Goal: Task Accomplishment & Management: Manage account settings

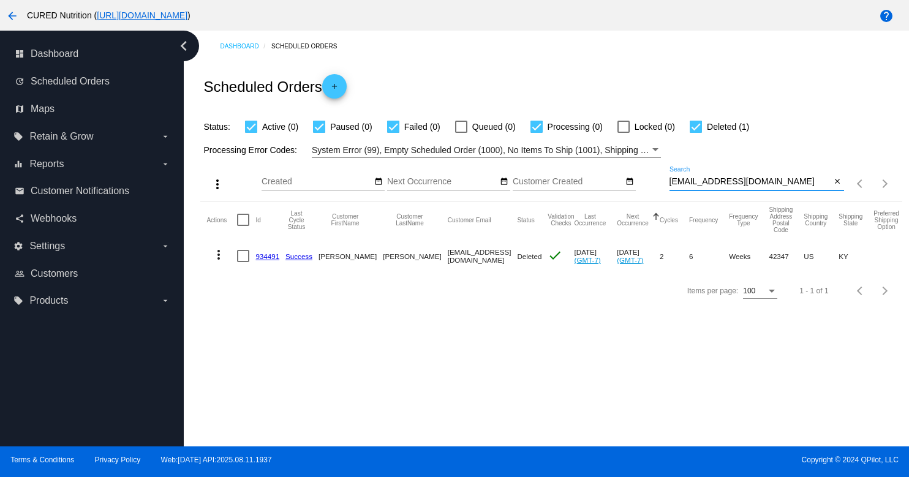
click at [738, 182] on input "[EMAIL_ADDRESS][DOMAIN_NAME]" at bounding box center [751, 182] width 162 height 10
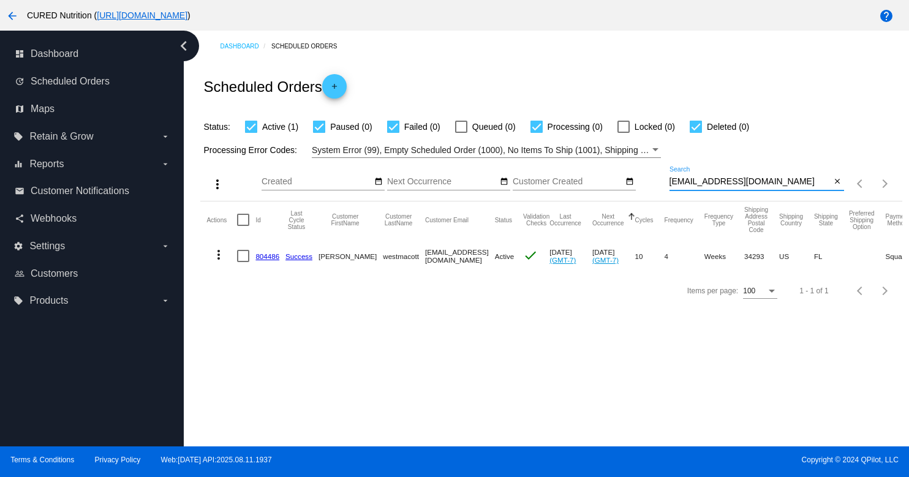
type input "[EMAIL_ADDRESS][DOMAIN_NAME]"
click at [273, 255] on link "804486" at bounding box center [267, 256] width 24 height 8
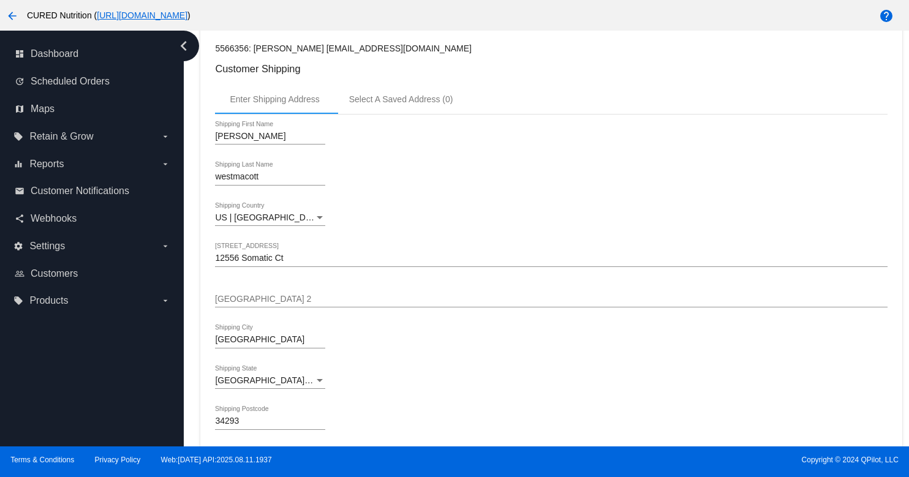
scroll to position [301, 0]
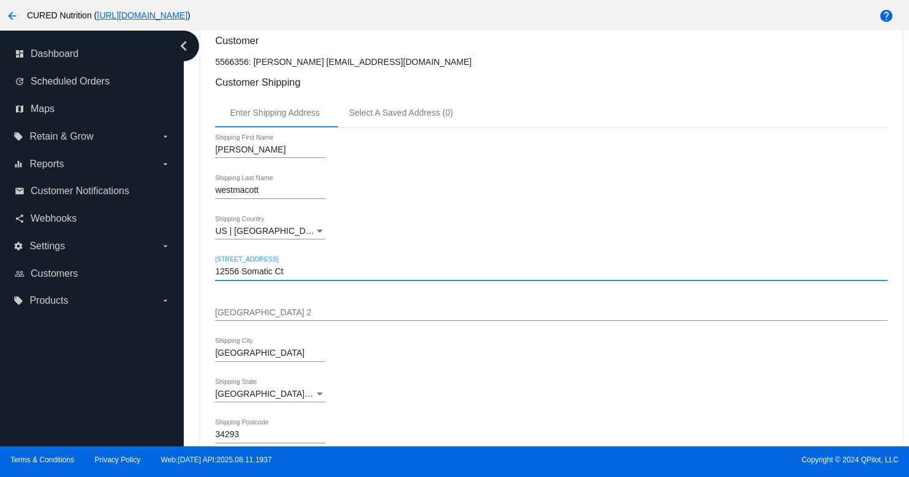
click at [274, 277] on input "12556 Somatic Ct" at bounding box center [551, 272] width 672 height 10
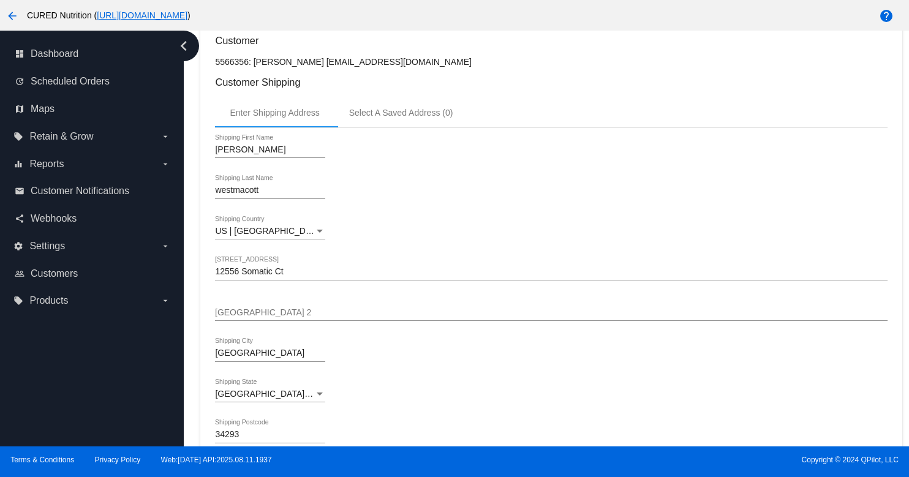
click at [299, 277] on input "12556 Somatic Ct" at bounding box center [551, 272] width 672 height 10
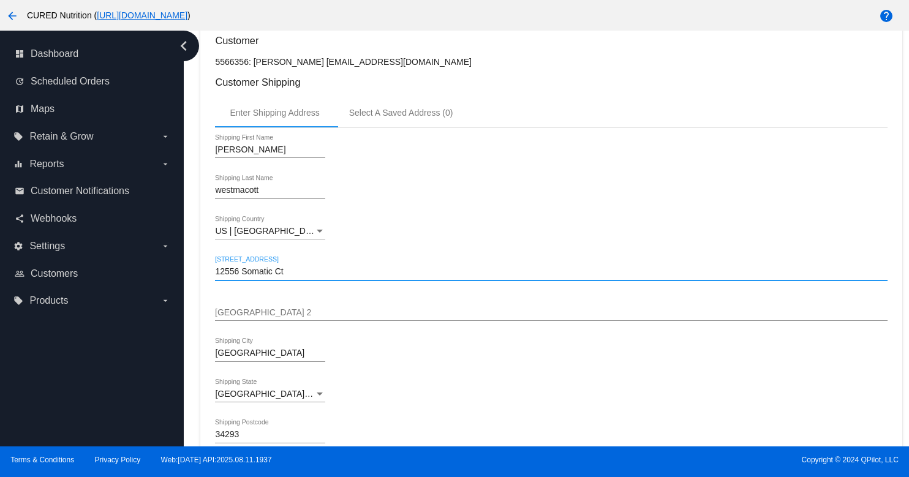
click at [299, 277] on input "12556 Somatic Ct" at bounding box center [551, 272] width 672 height 10
paste input "[STREET_ADDRESS]"
click at [349, 277] on input "[STREET_ADDRESS]" at bounding box center [551, 272] width 672 height 10
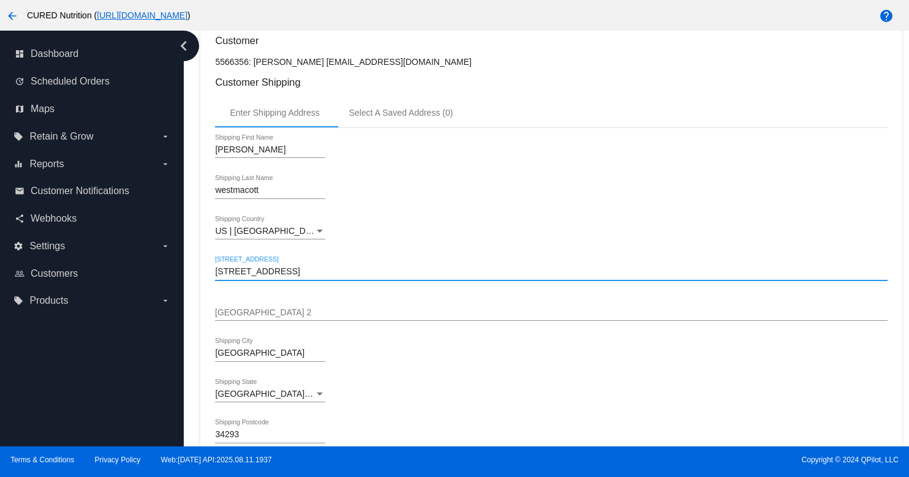
click at [349, 277] on input "[STREET_ADDRESS]" at bounding box center [551, 272] width 672 height 10
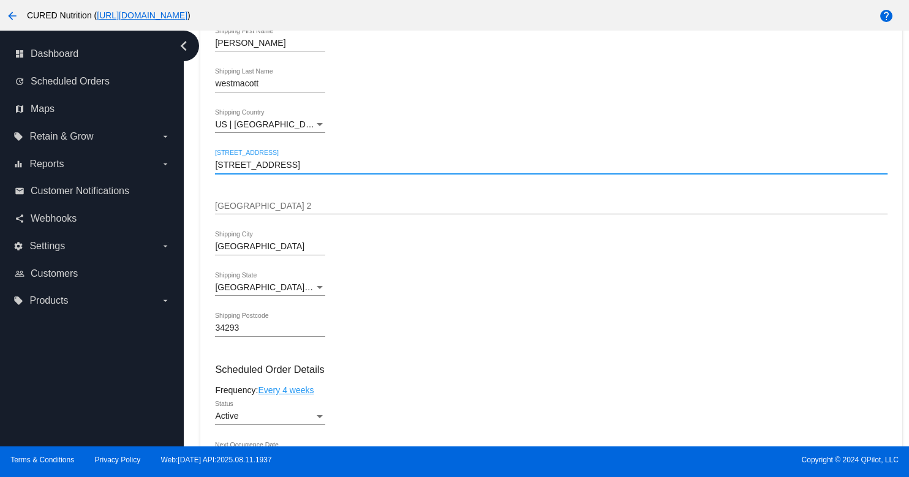
scroll to position [409, 0]
type input "[STREET_ADDRESS]"
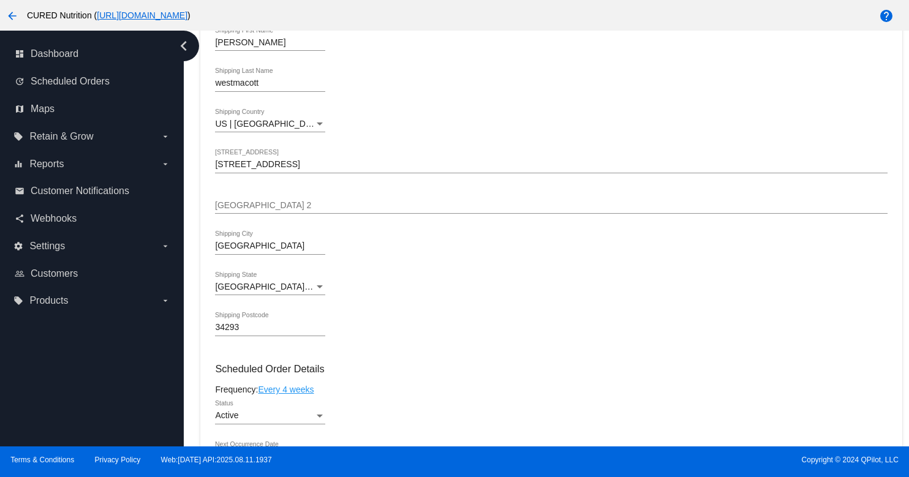
click at [249, 333] on input "34293" at bounding box center [270, 328] width 110 height 10
paste input "5503"
type input "55033"
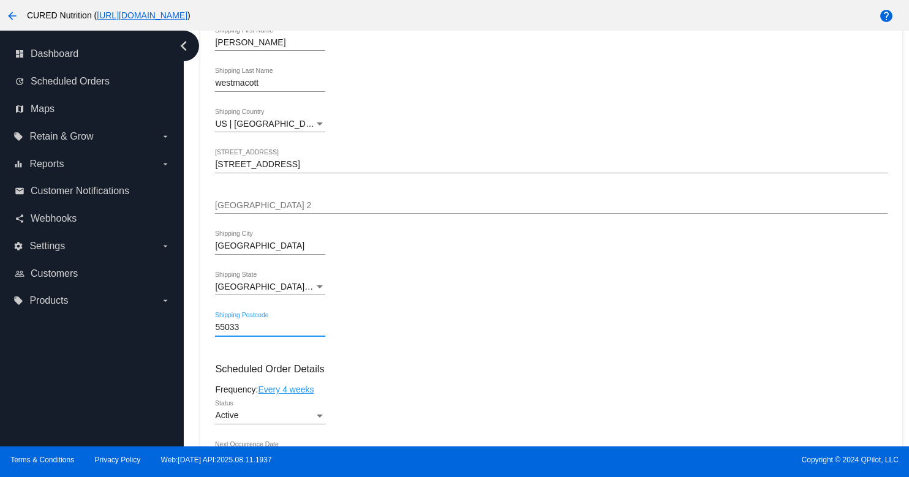
click at [300, 291] on div "[GEOGRAPHIC_DATA] | [US_STATE]" at bounding box center [264, 287] width 99 height 10
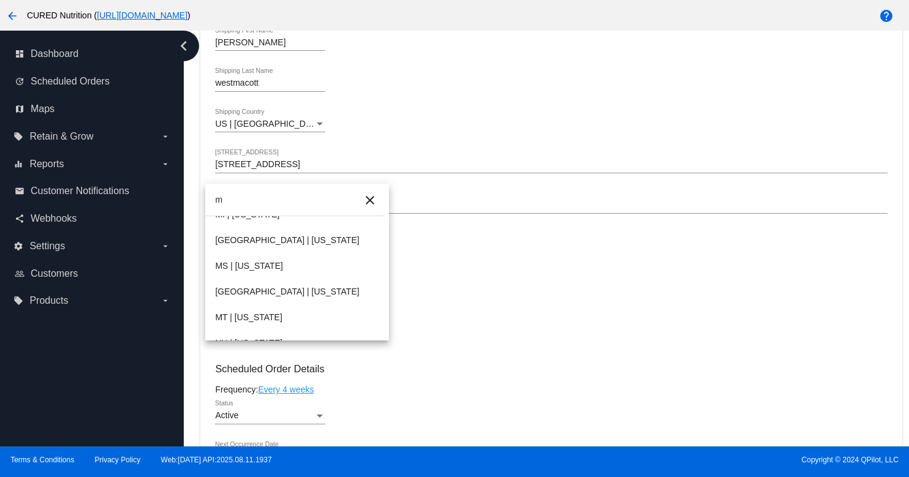
scroll to position [0, 0]
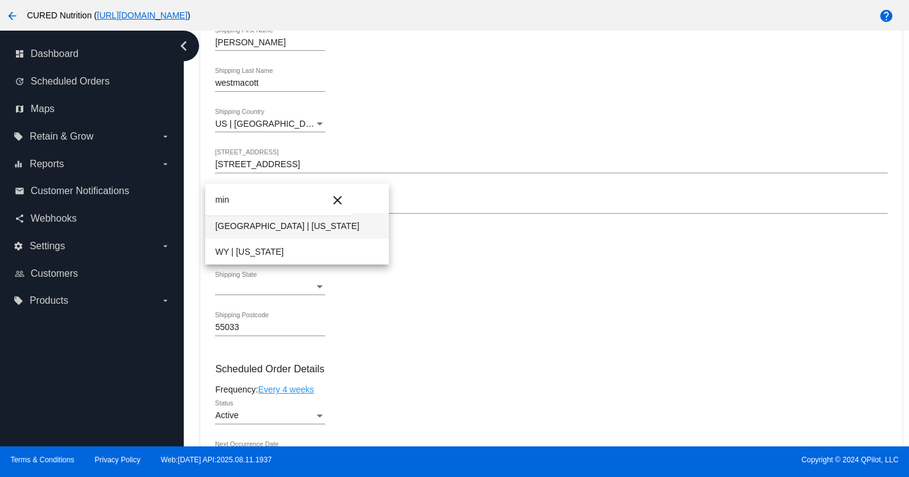
type input "min"
click at [289, 226] on span "[GEOGRAPHIC_DATA] | [US_STATE]" at bounding box center [297, 226] width 164 height 26
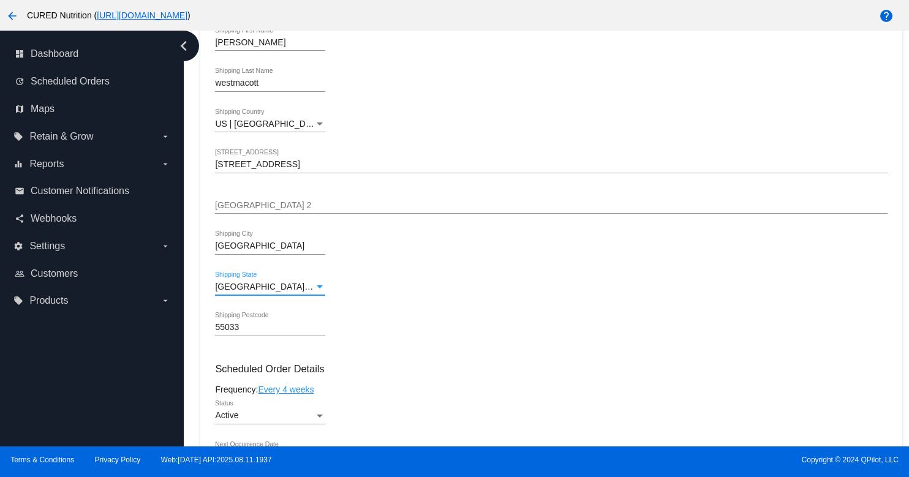
click at [334, 169] on input "[STREET_ADDRESS]" at bounding box center [551, 165] width 672 height 10
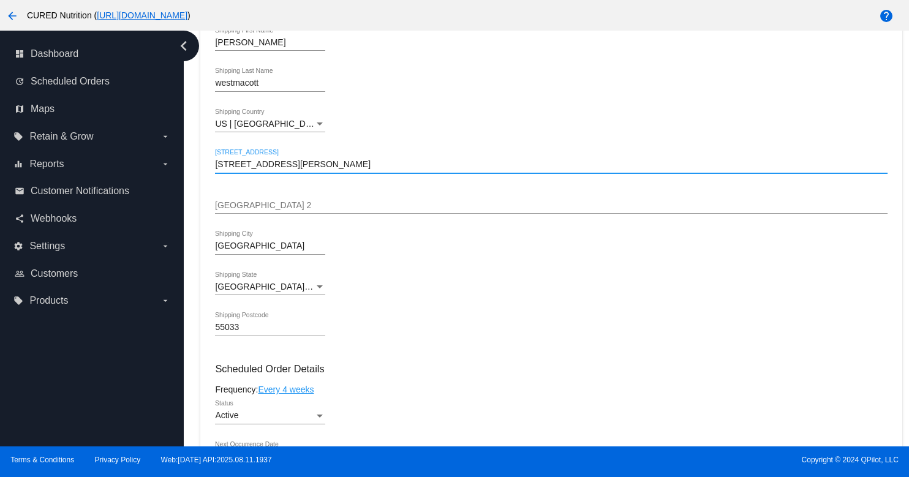
click at [296, 170] on input "[STREET_ADDRESS][PERSON_NAME]" at bounding box center [551, 165] width 672 height 10
type input "[STREET_ADDRESS]"
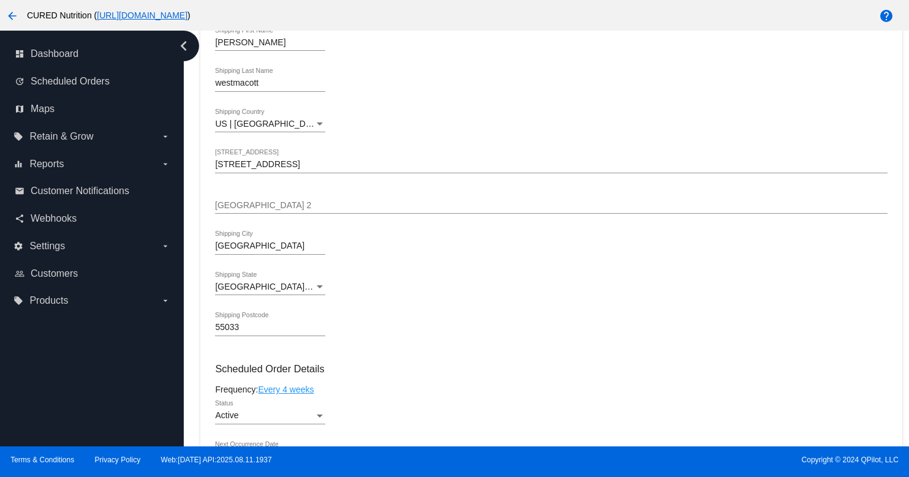
click at [250, 251] on input "[GEOGRAPHIC_DATA]" at bounding box center [270, 246] width 110 height 10
paste input "Hastings"
type input "Hastings"
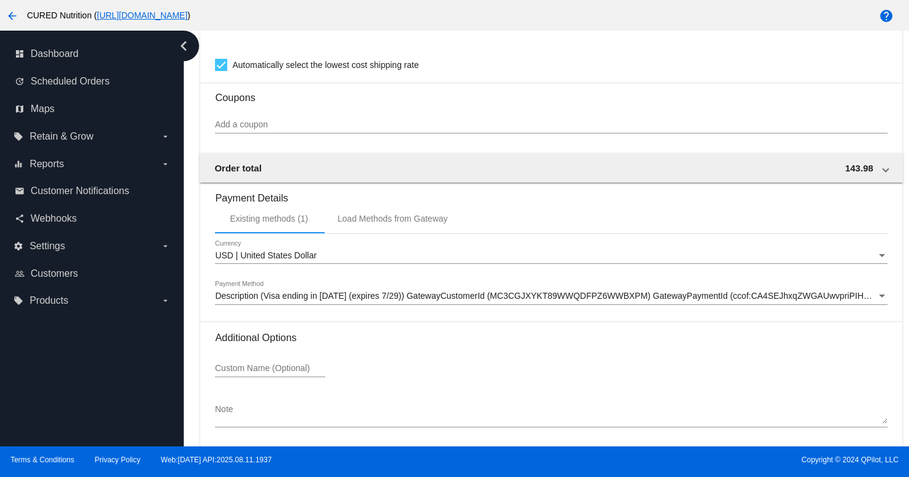
scroll to position [1111, 0]
